Goal: Navigation & Orientation: Find specific page/section

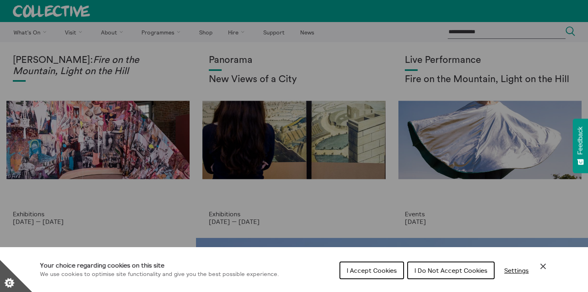
click at [369, 276] on button "I Accept Cookies" at bounding box center [371, 271] width 64 height 18
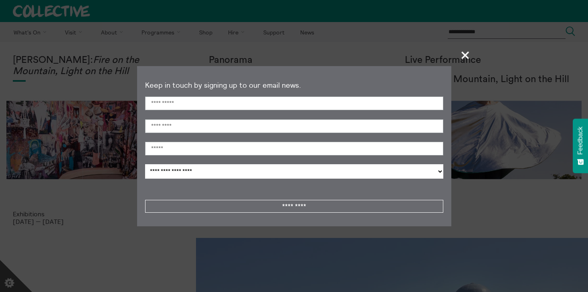
click at [462, 54] on span "+" at bounding box center [465, 55] width 24 height 24
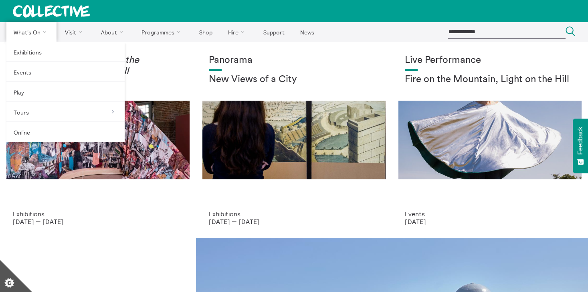
click at [41, 35] on link "What's On" at bounding box center [31, 32] width 50 height 20
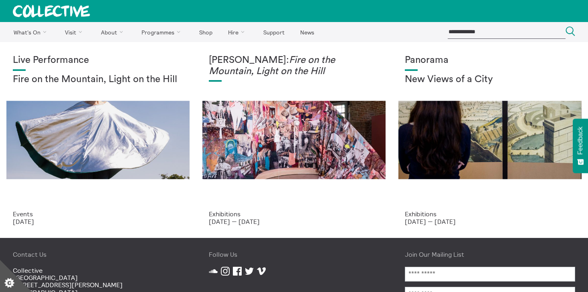
click at [45, 31] on link "What's On" at bounding box center [31, 32] width 50 height 20
click at [64, 11] on icon at bounding box center [51, 11] width 77 height 12
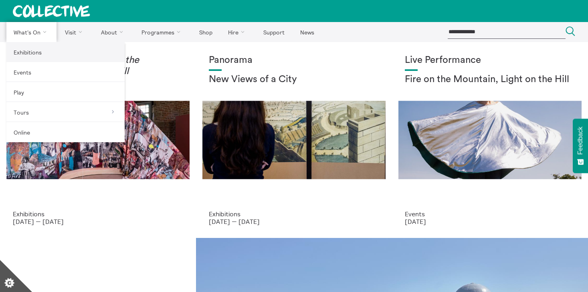
click at [26, 58] on link "Exhibitions" at bounding box center [65, 52] width 118 height 20
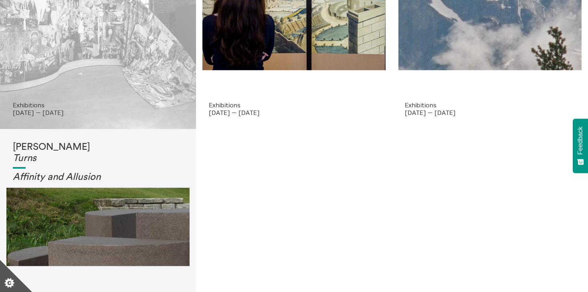
scroll to position [107, 0]
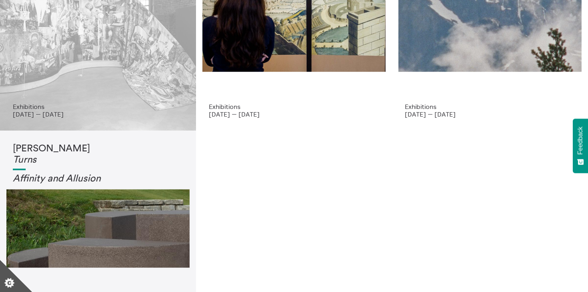
click at [124, 95] on div "[PERSON_NAME]: Fire on the Mountain, Light on the Hill" at bounding box center [98, 25] width 170 height 155
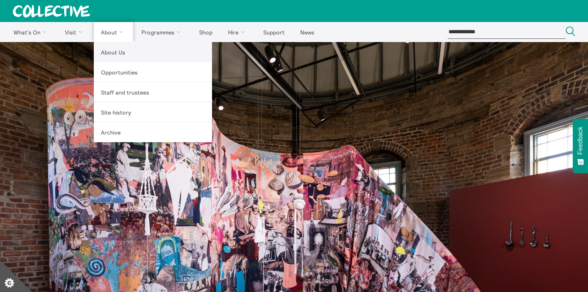
click at [119, 55] on link "About Us" at bounding box center [153, 52] width 118 height 20
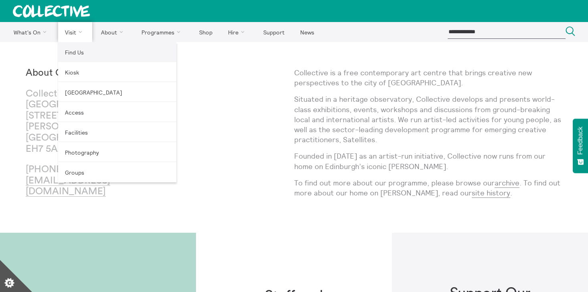
click at [75, 55] on link "Find Us" at bounding box center [117, 52] width 118 height 20
